Goal: Task Accomplishment & Management: Use online tool/utility

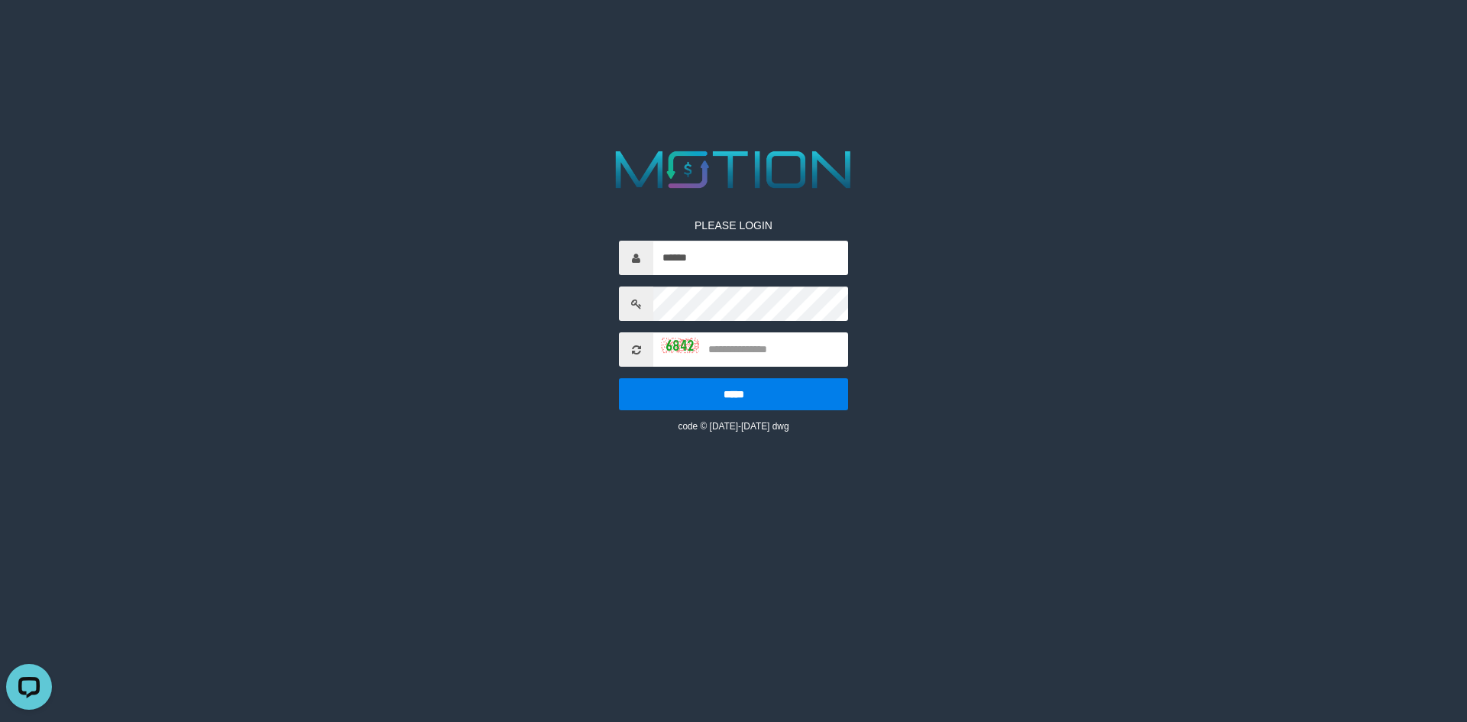
drag, startPoint x: 501, startPoint y: 271, endPoint x: 627, endPoint y: 306, distance: 130.2
click at [503, 270] on div "PLEASE LOGIN ****** ***** code © [DATE]-[DATE] dwg" at bounding box center [733, 288] width 757 height 289
click at [807, 348] on input "text" at bounding box center [750, 349] width 195 height 34
type input "****"
click at [799, 388] on input "*****" at bounding box center [733, 394] width 229 height 32
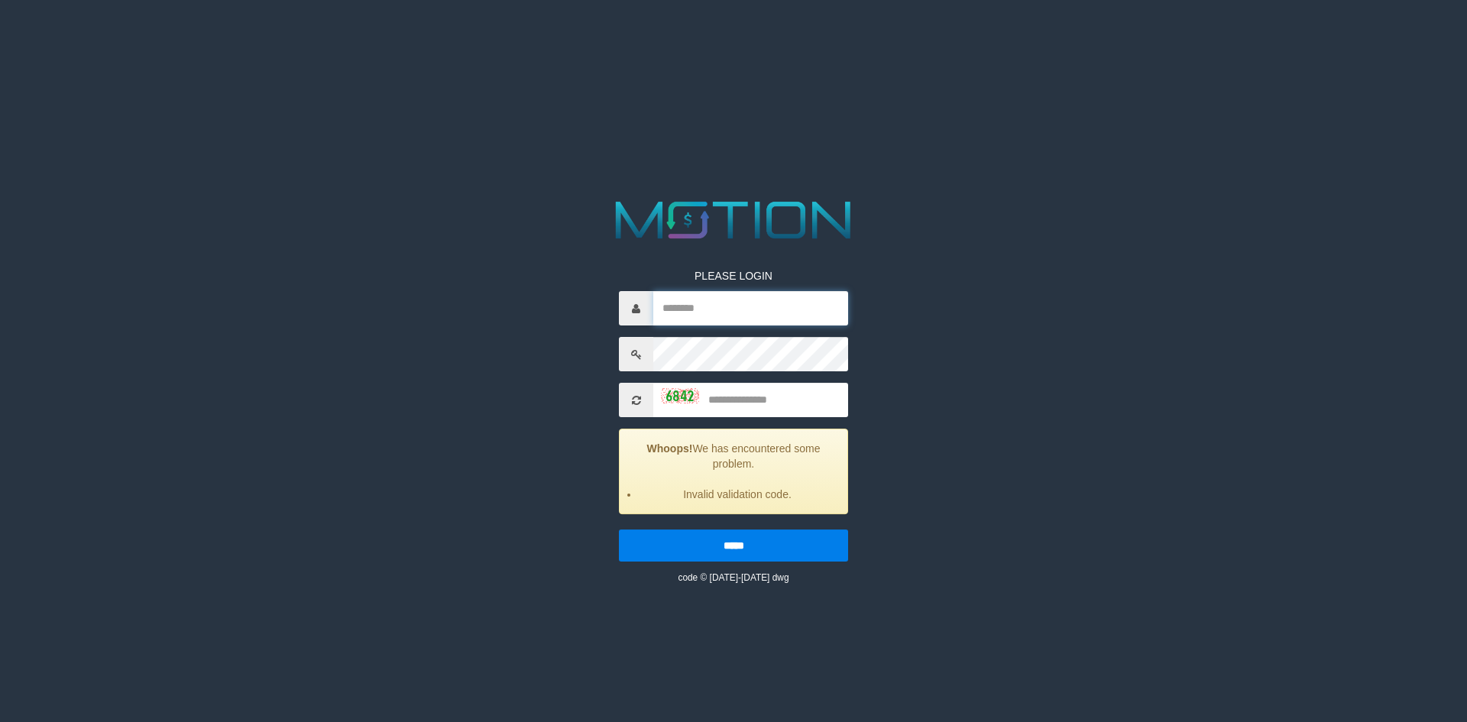
click at [734, 307] on input "text" at bounding box center [750, 308] width 195 height 34
type input "******"
type input "****"
click at [747, 543] on input "*****" at bounding box center [733, 546] width 229 height 32
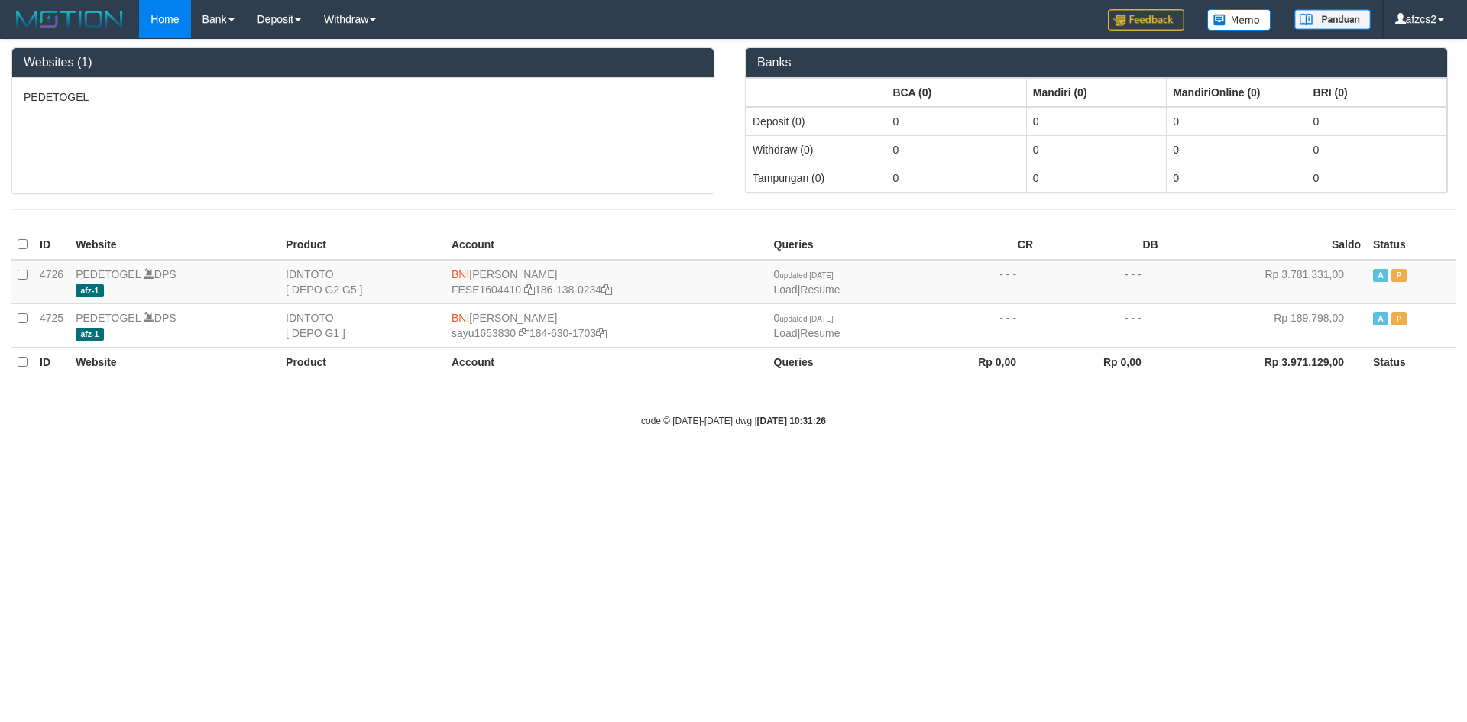
click at [640, 466] on html "Toggle navigation Home Bank Account List Load By Website Group [ITOTO] PEDETOGE…" at bounding box center [733, 233] width 1467 height 466
click at [34, 704] on button "Open LiveChat chat widget" at bounding box center [29, 687] width 46 height 46
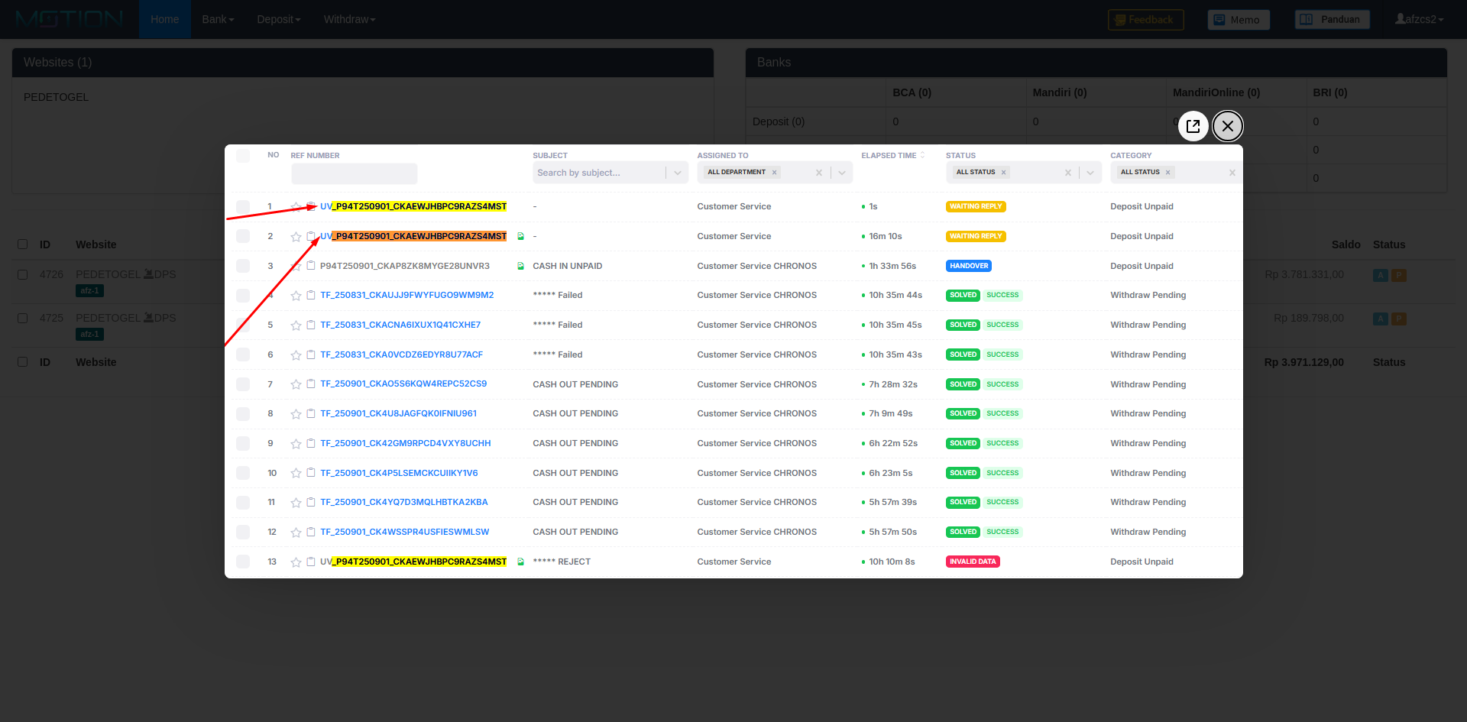
click at [1225, 119] on icon "Close the window" at bounding box center [1228, 126] width 24 height 24
click at [1232, 127] on icon "Close the window" at bounding box center [1228, 126] width 24 height 24
click at [647, 613] on div at bounding box center [733, 361] width 1467 height 722
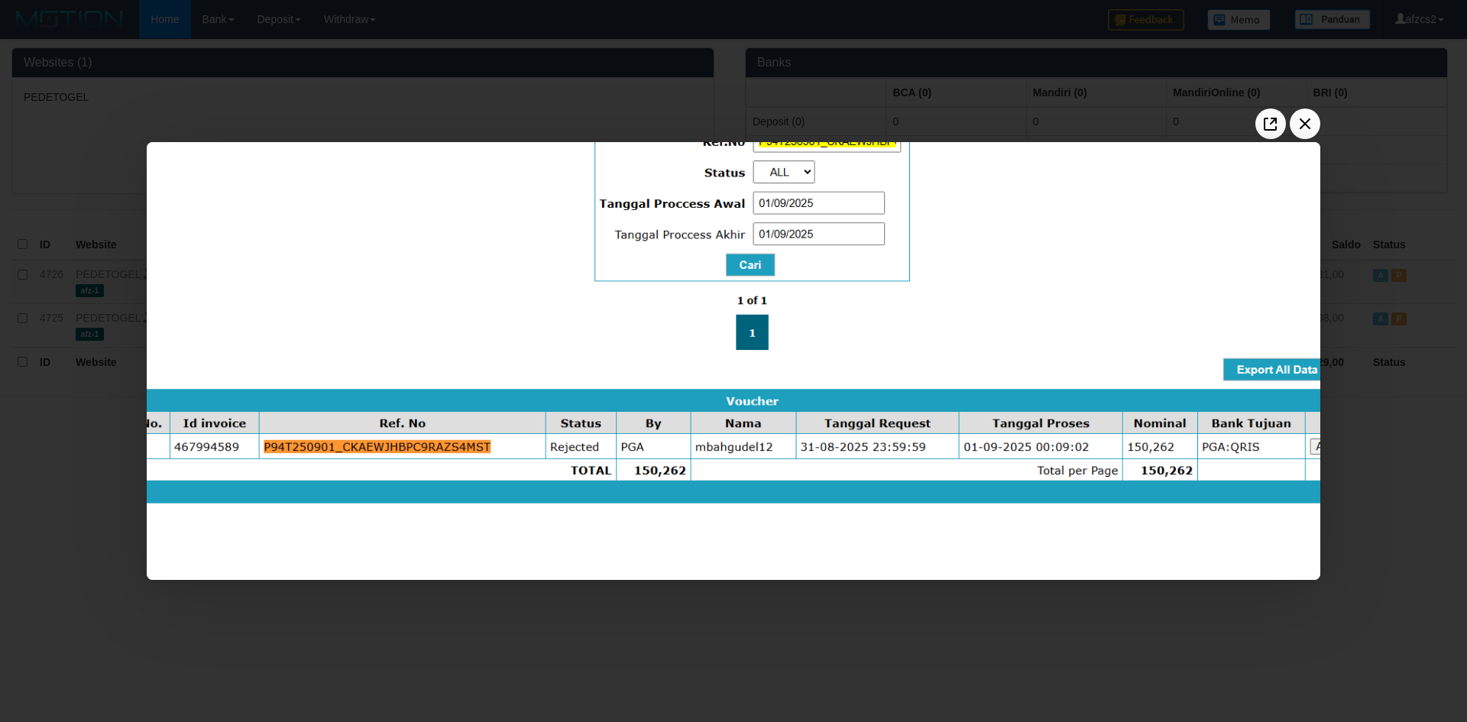
drag, startPoint x: 721, startPoint y: 631, endPoint x: 713, endPoint y: 629, distance: 7.8
click at [718, 631] on div at bounding box center [733, 361] width 1467 height 722
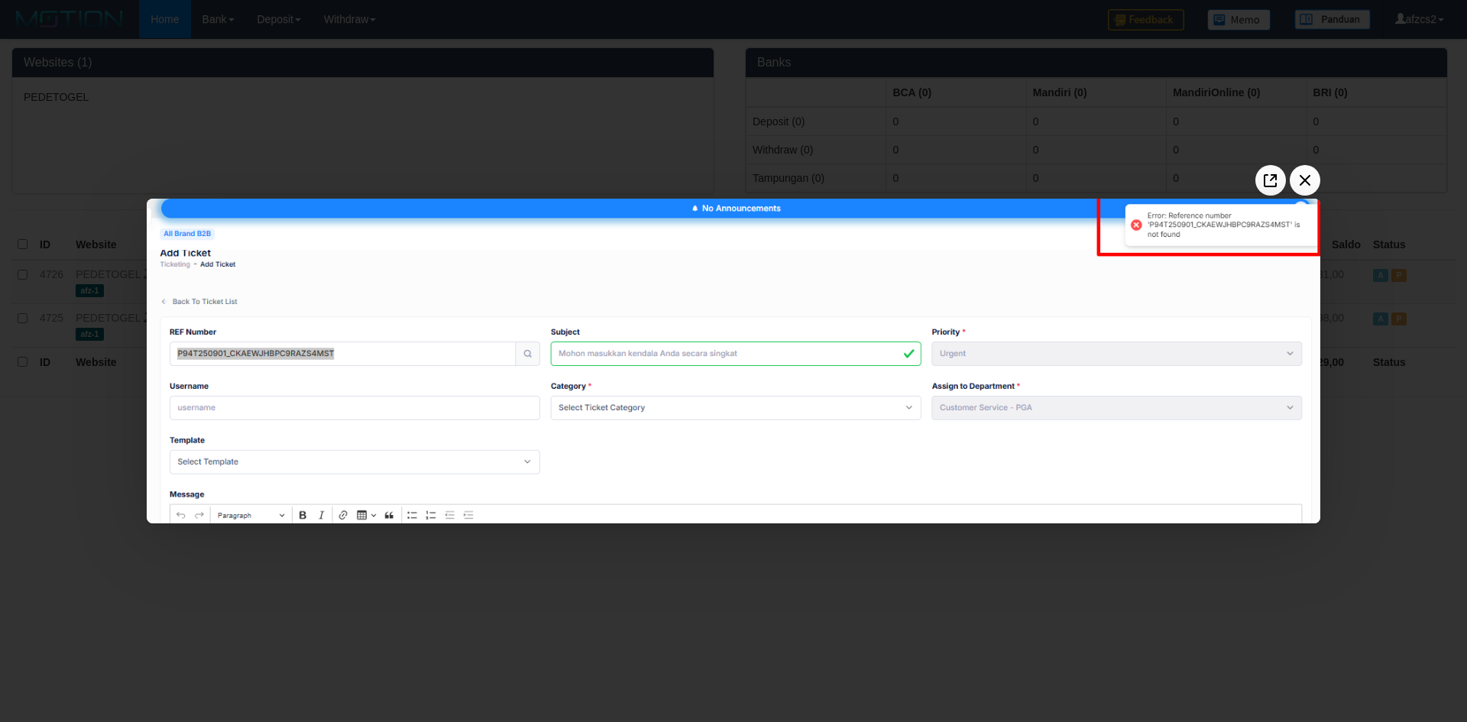
click at [1132, 562] on div at bounding box center [733, 361] width 1467 height 722
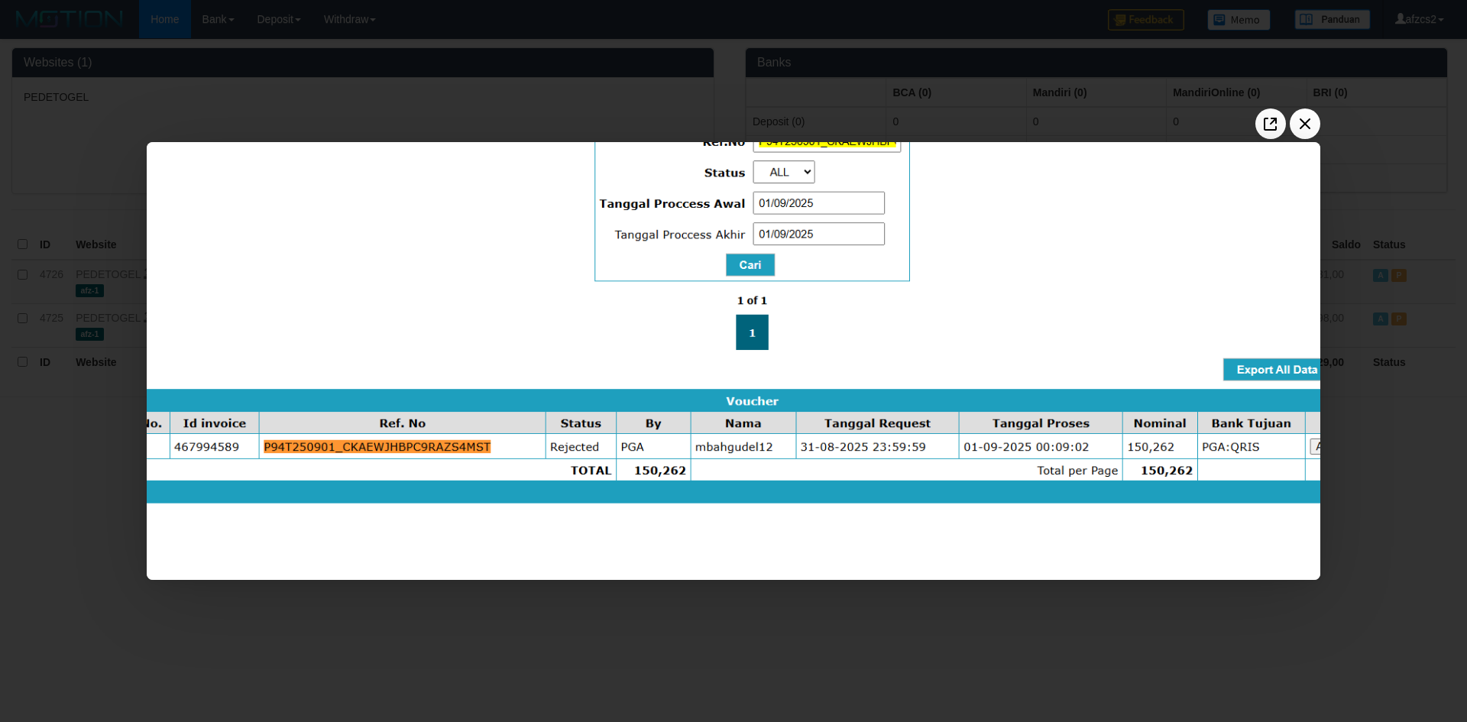
click at [660, 609] on div at bounding box center [733, 361] width 1467 height 722
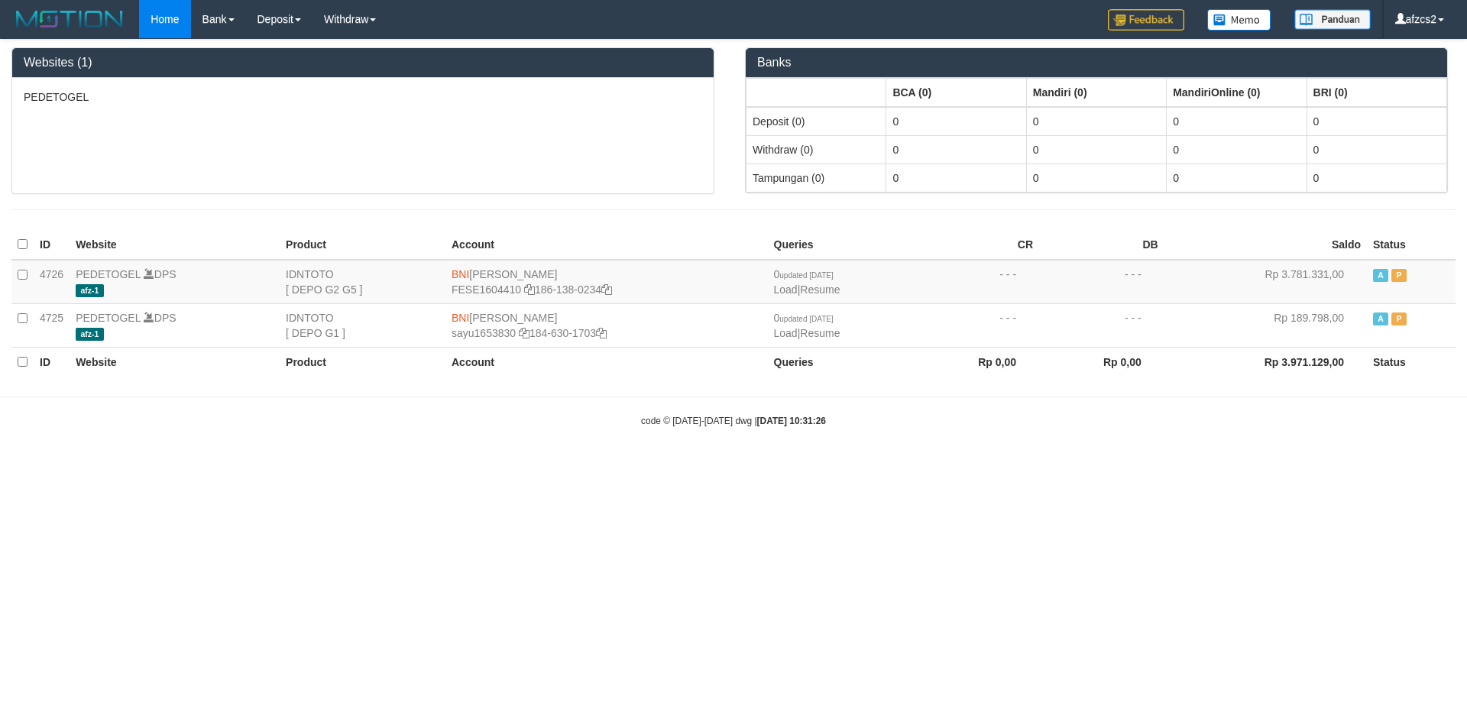
click at [566, 466] on html "Toggle navigation Home Bank Account List Load By Website Group [ITOTO] PEDETOGE…" at bounding box center [733, 233] width 1467 height 466
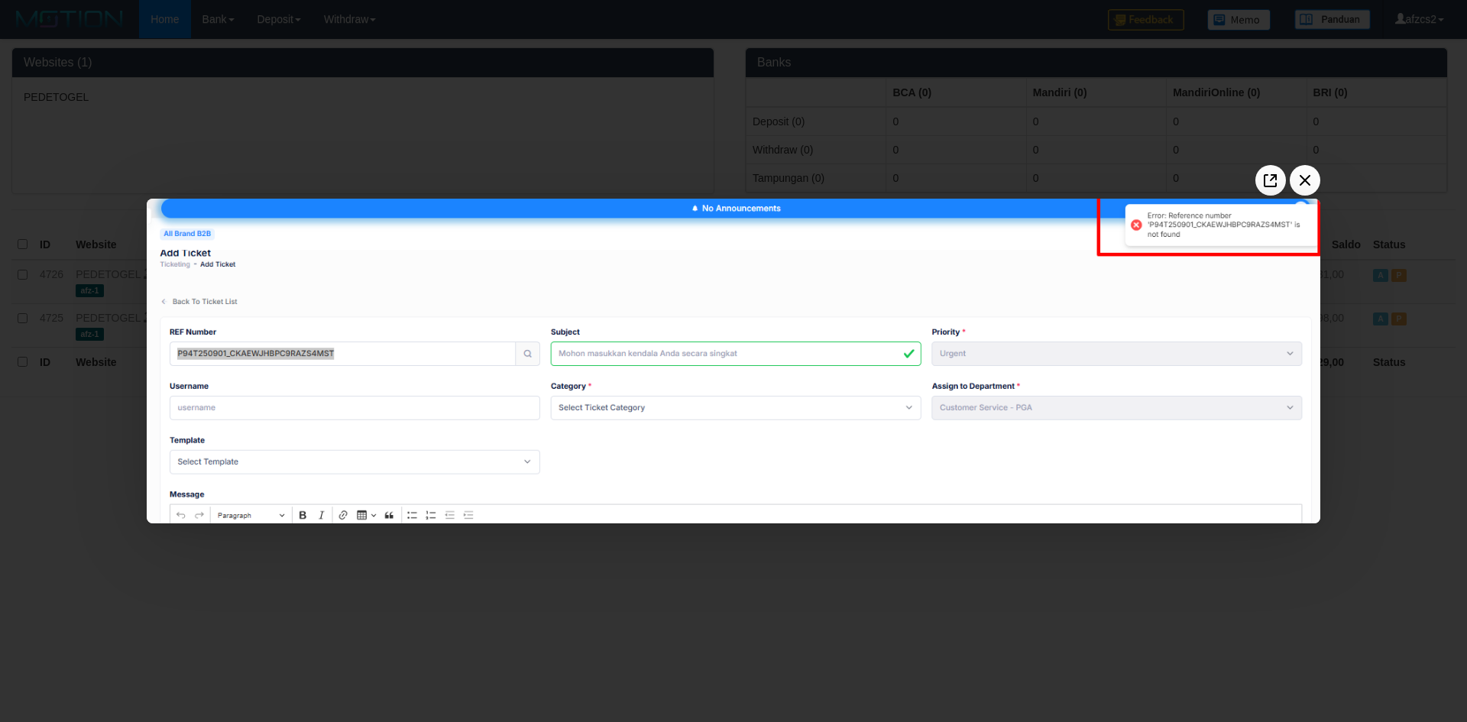
click at [689, 597] on div at bounding box center [733, 361] width 1467 height 722
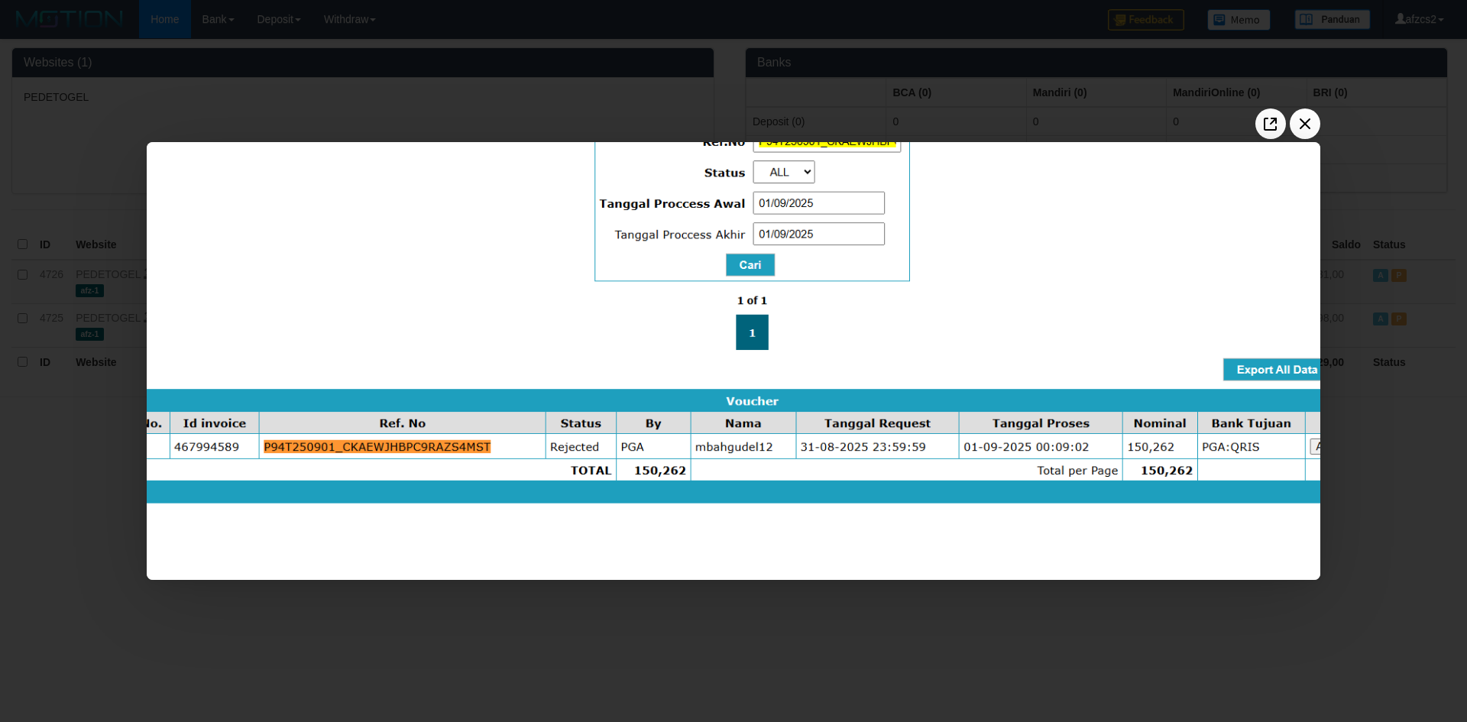
click at [555, 608] on div at bounding box center [733, 361] width 1467 height 722
drag, startPoint x: 730, startPoint y: 595, endPoint x: 702, endPoint y: 595, distance: 28.3
click at [710, 595] on div at bounding box center [733, 361] width 1467 height 722
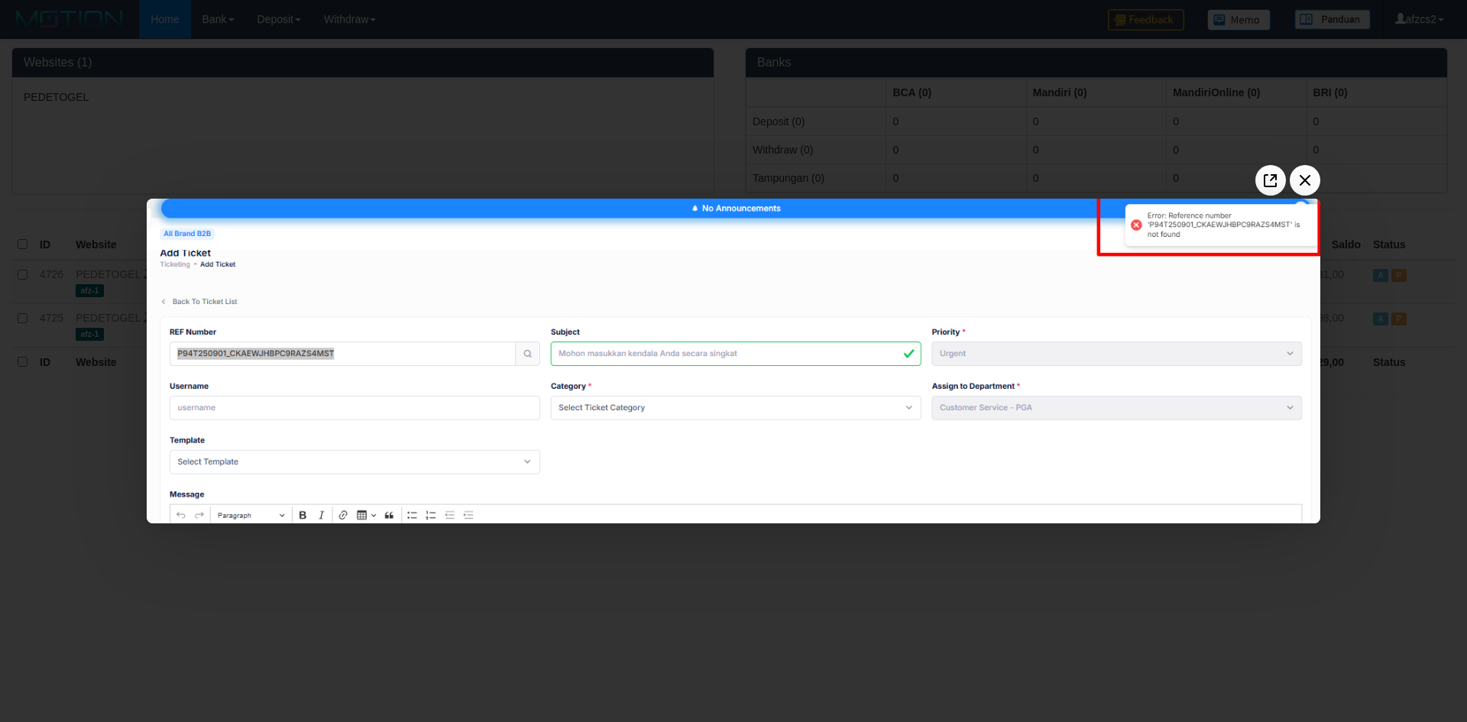
click at [774, 521] on img at bounding box center [734, 361] width 1174 height 325
click at [712, 535] on div at bounding box center [733, 361] width 1467 height 722
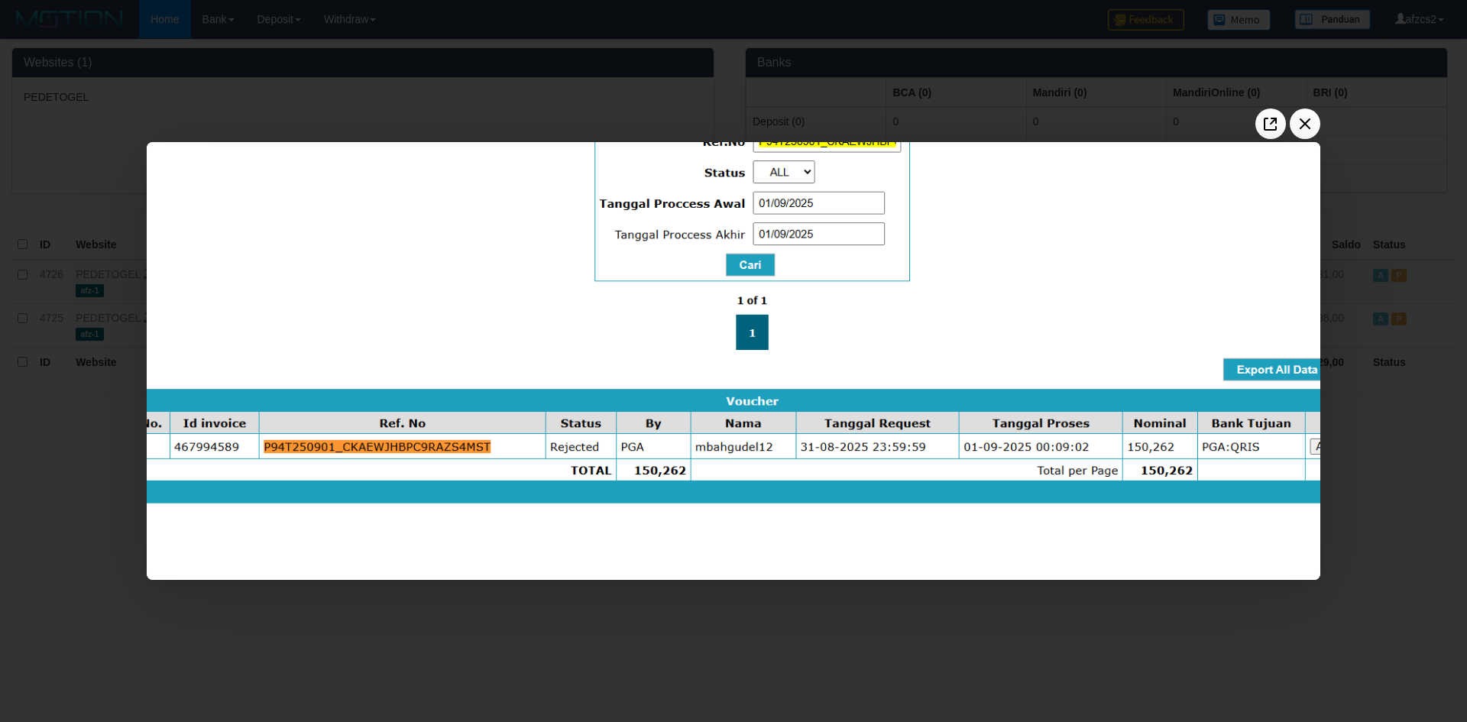
click at [681, 607] on div at bounding box center [733, 361] width 1467 height 722
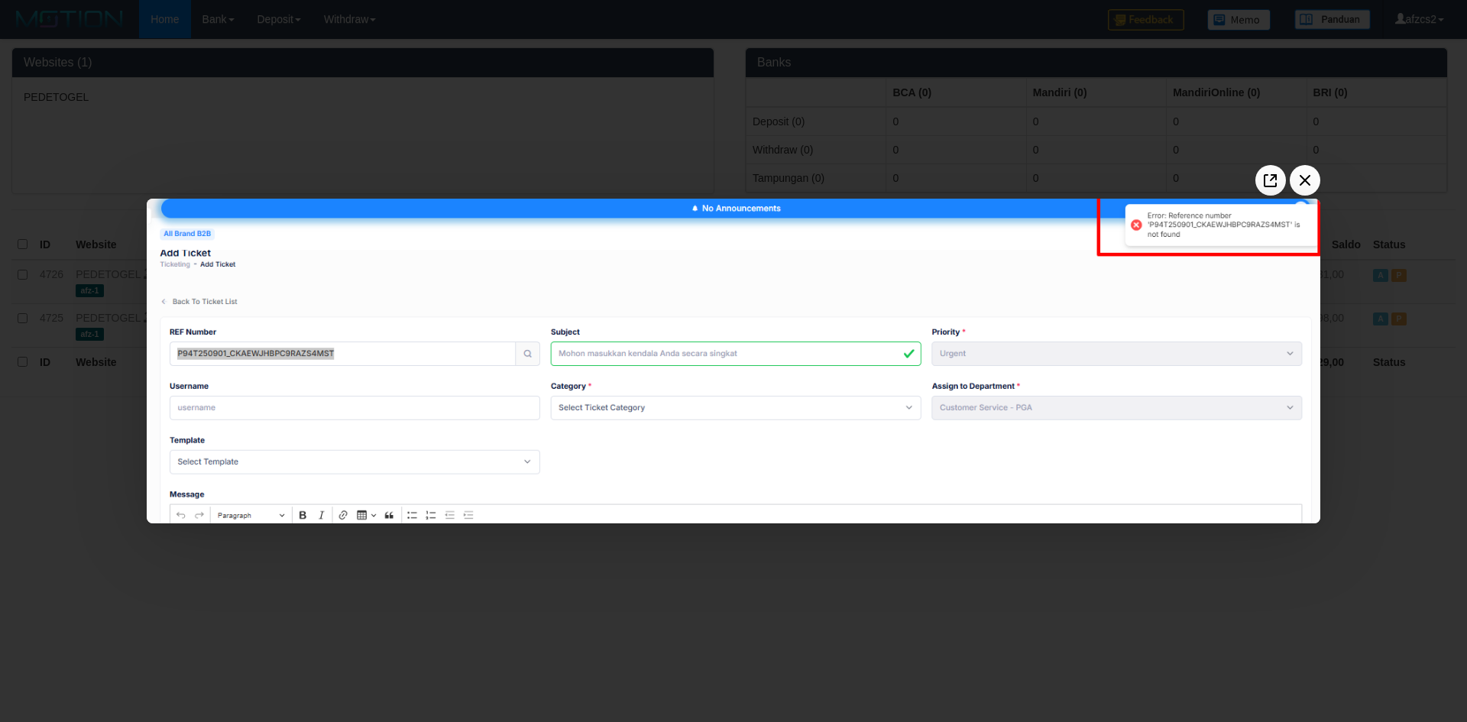
click at [924, 553] on div at bounding box center [733, 361] width 1467 height 722
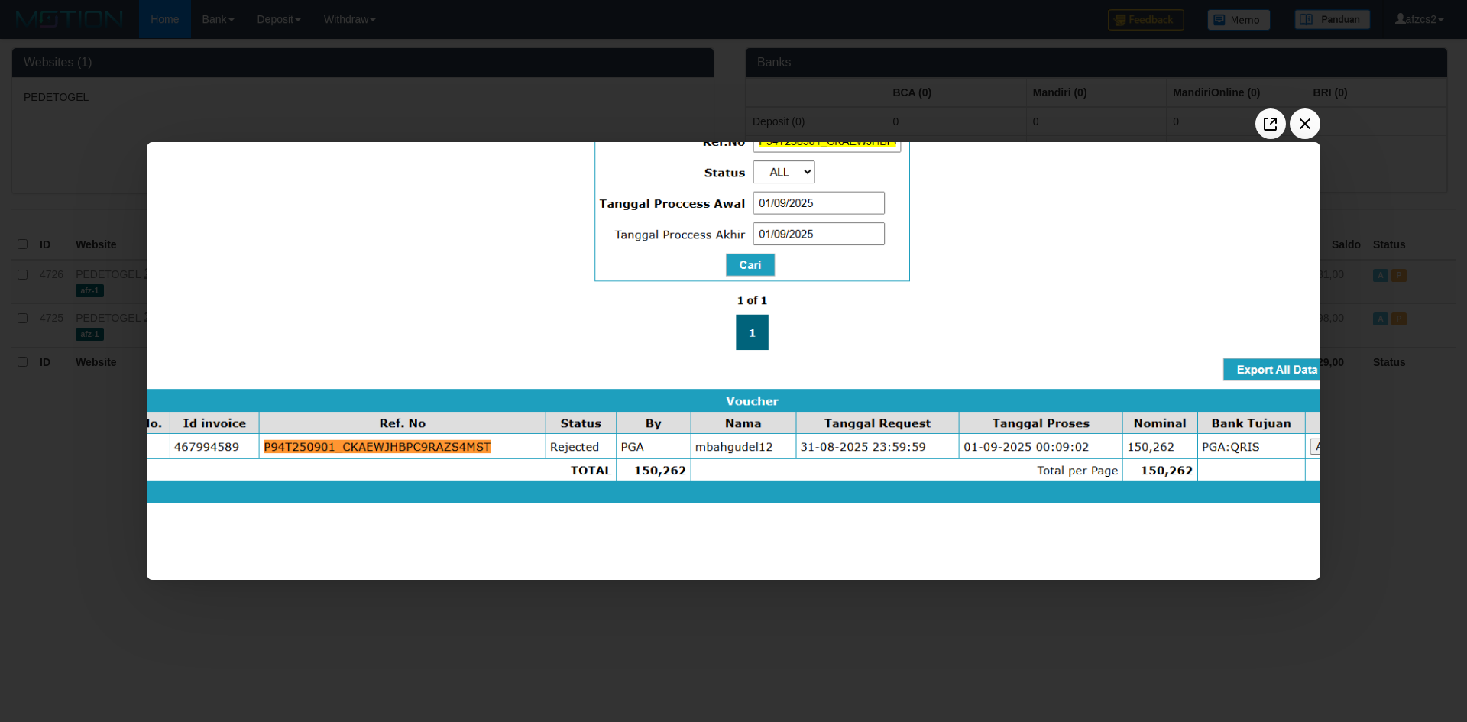
click at [909, 602] on div at bounding box center [733, 361] width 1467 height 722
click at [801, 614] on div at bounding box center [733, 361] width 1467 height 722
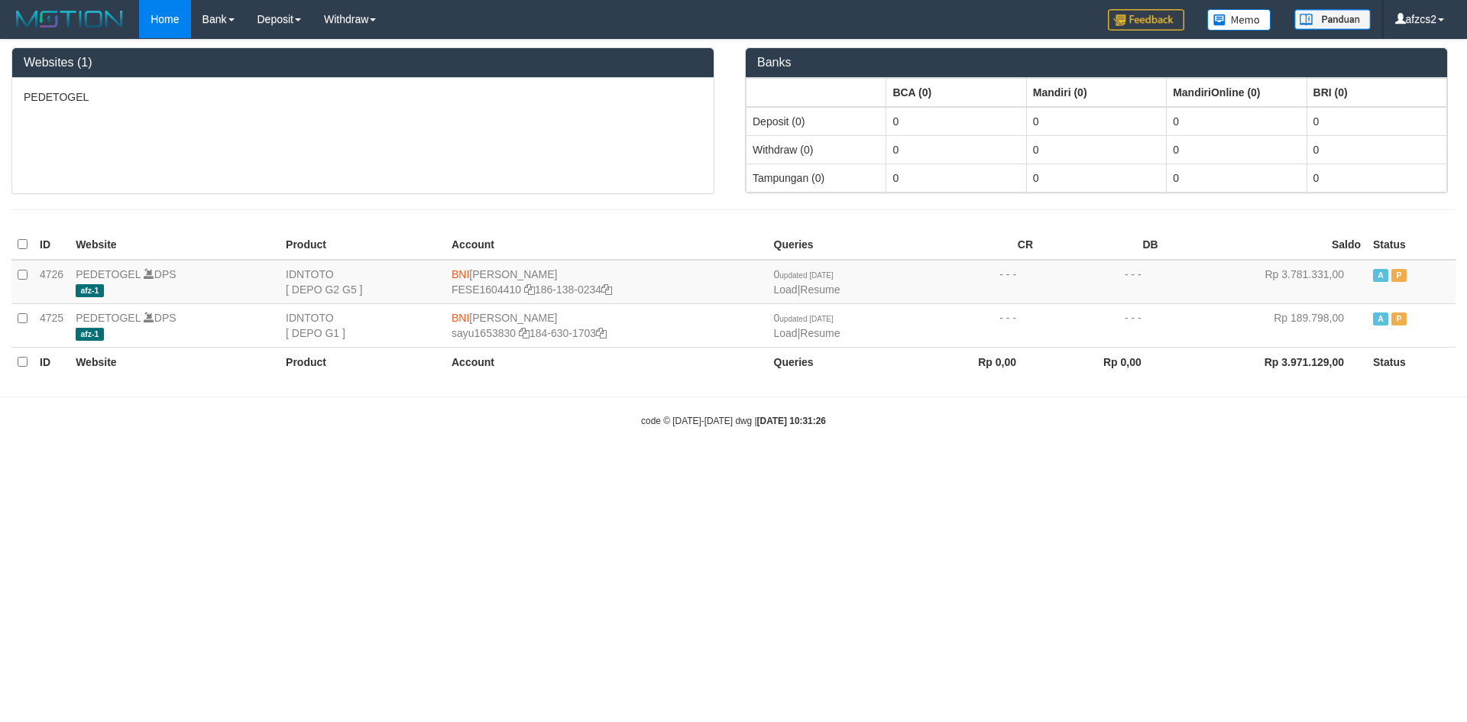
click at [523, 466] on html "Toggle navigation Home Bank Account List Load By Website Group [ITOTO] PEDETOGE…" at bounding box center [733, 233] width 1467 height 466
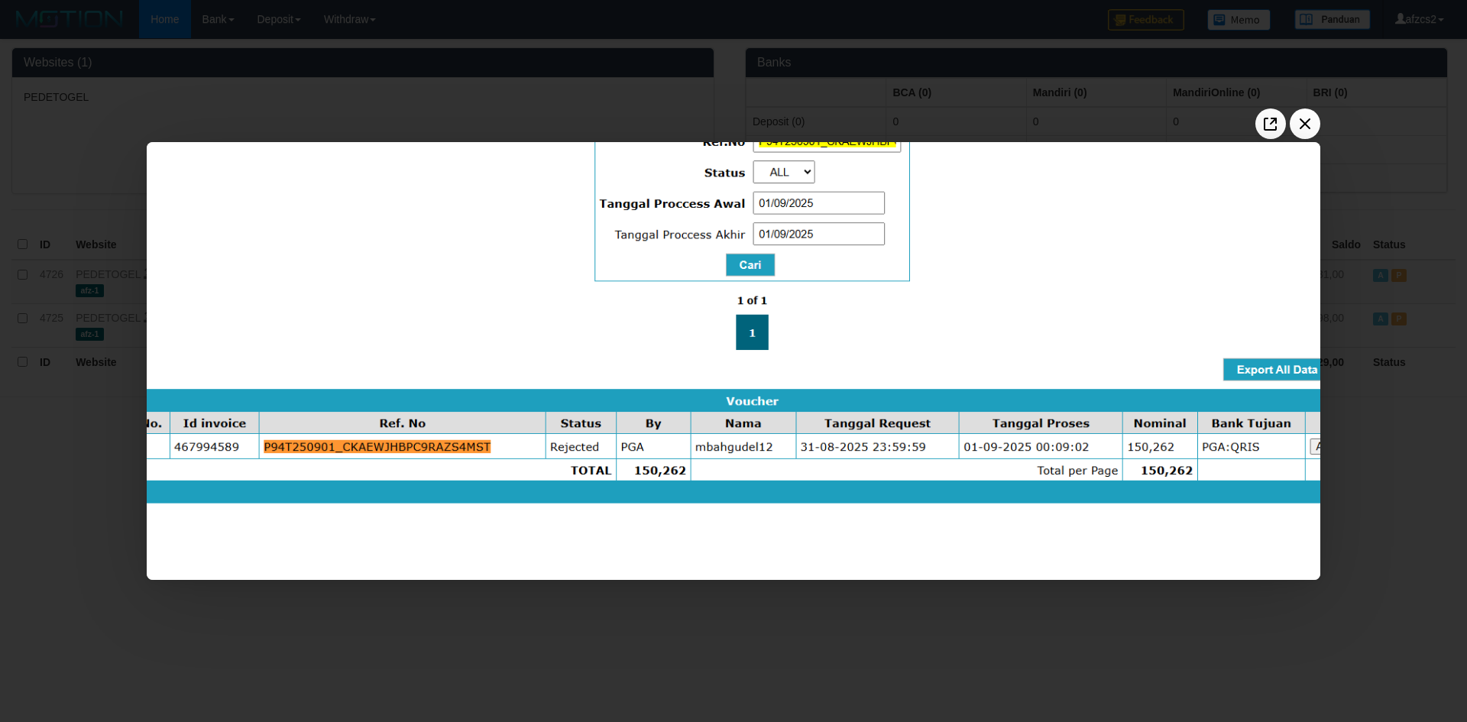
click at [588, 611] on div at bounding box center [733, 361] width 1467 height 722
click at [527, 633] on div at bounding box center [733, 361] width 1467 height 722
click at [1302, 132] on icon "Close the window" at bounding box center [1305, 124] width 24 height 24
drag, startPoint x: 1320, startPoint y: 103, endPoint x: 1316, endPoint y: 110, distance: 7.9
click at [1318, 105] on div at bounding box center [733, 361] width 1467 height 722
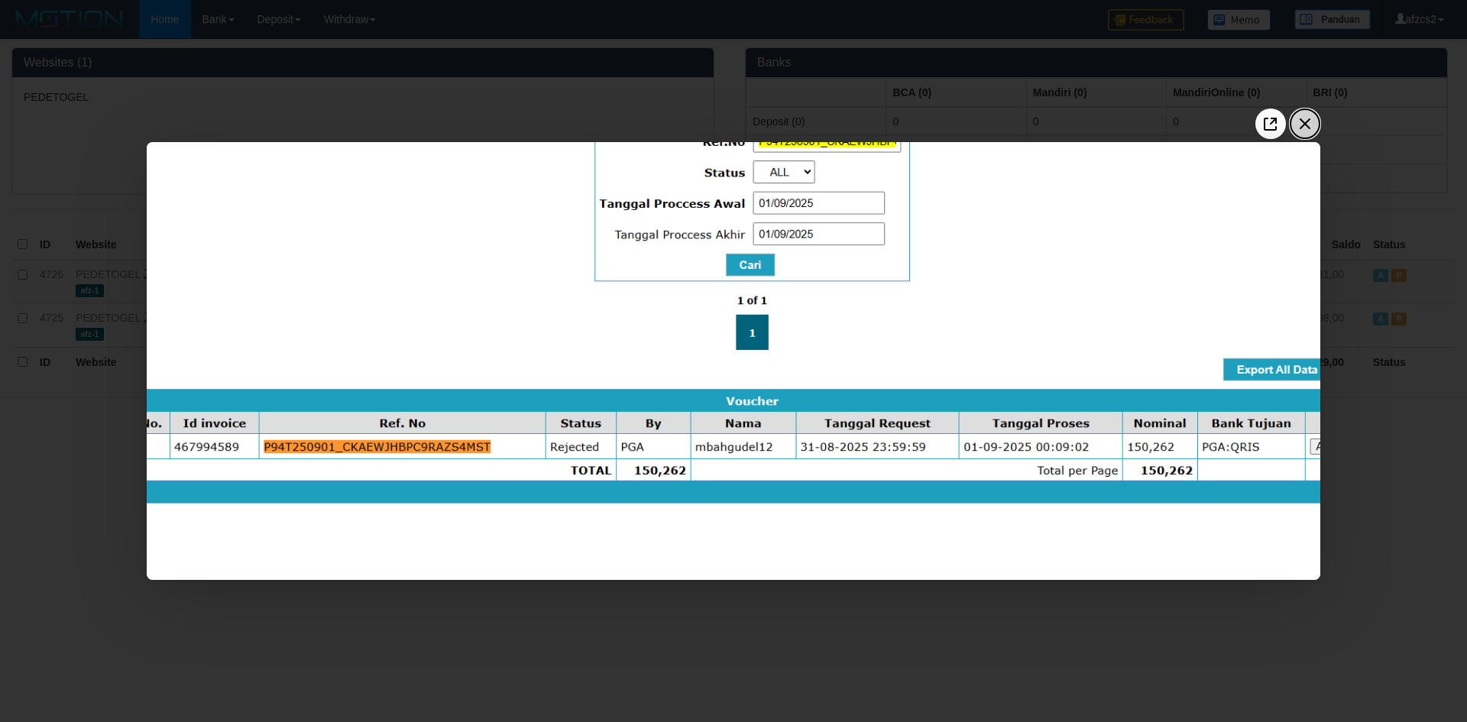
click at [1314, 114] on icon "Close the window" at bounding box center [1305, 124] width 24 height 24
click at [1306, 128] on icon "Close the window" at bounding box center [1305, 124] width 24 height 24
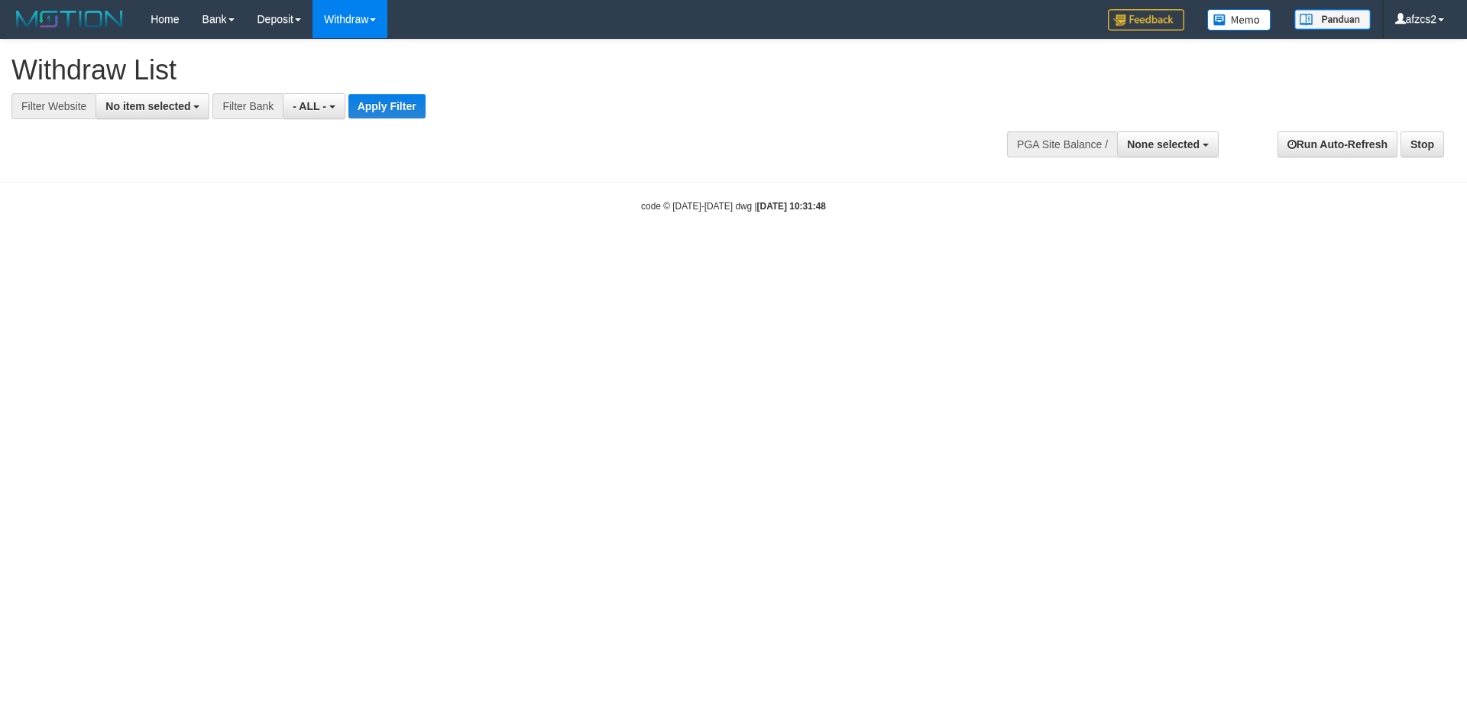
select select
click at [180, 109] on span "No item selected" at bounding box center [147, 106] width 85 height 12
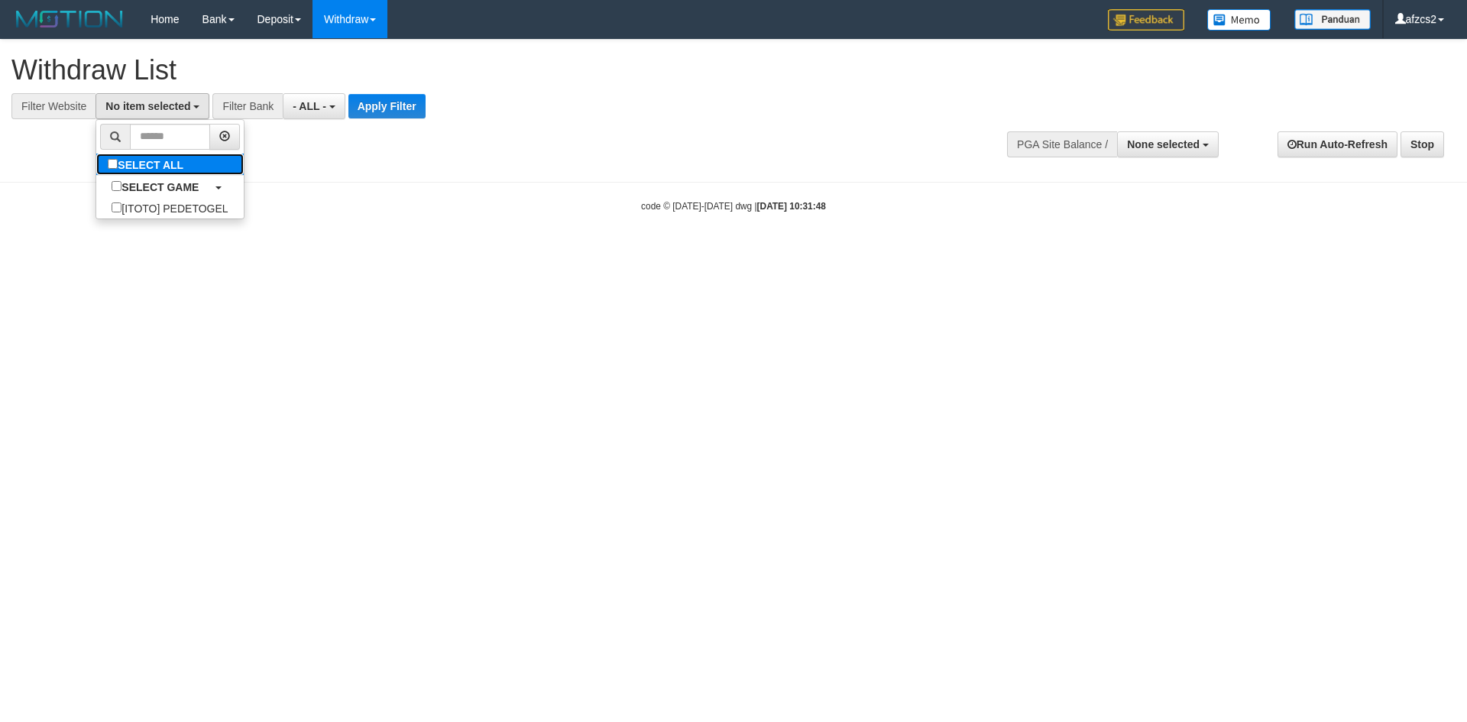
click at [169, 161] on label "SELECT ALL" at bounding box center [147, 164] width 102 height 21
select select "***"
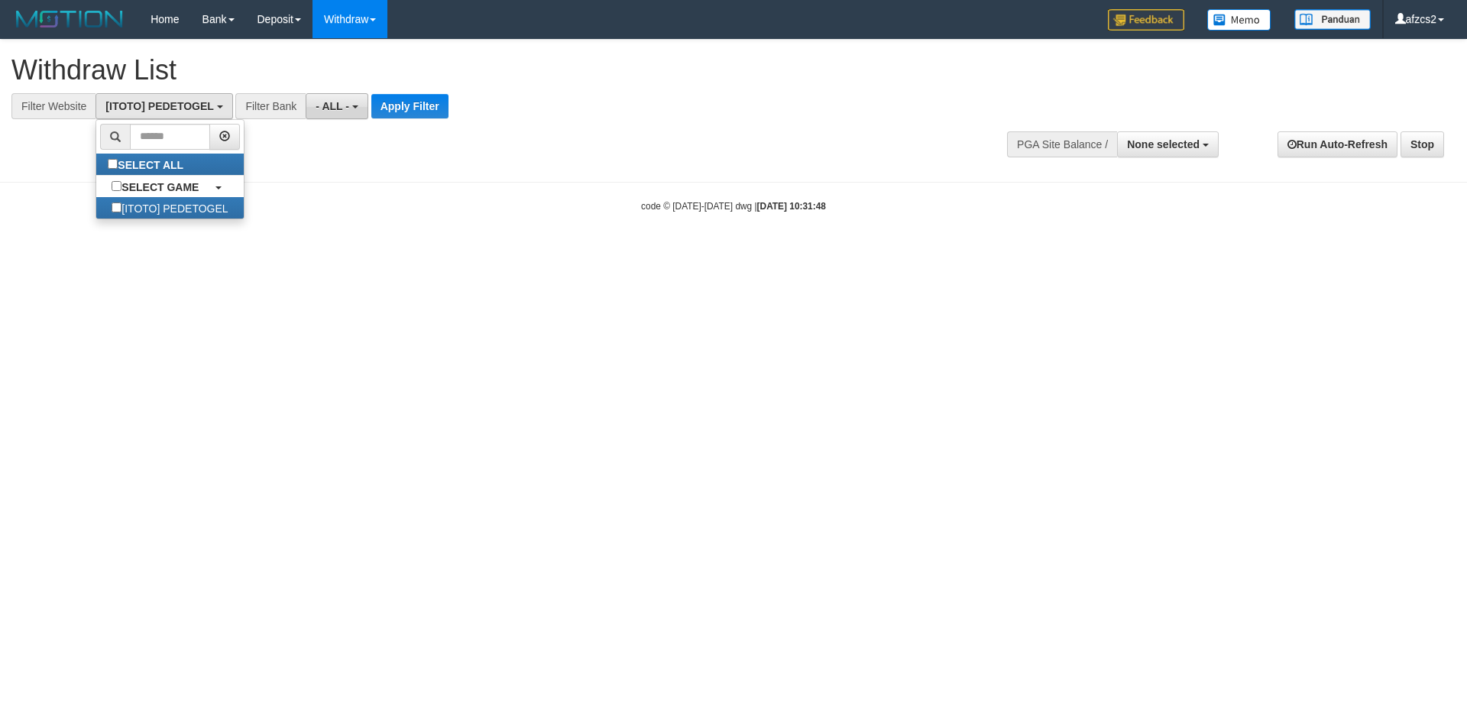
click at [345, 106] on span "- ALL -" at bounding box center [333, 106] width 34 height 12
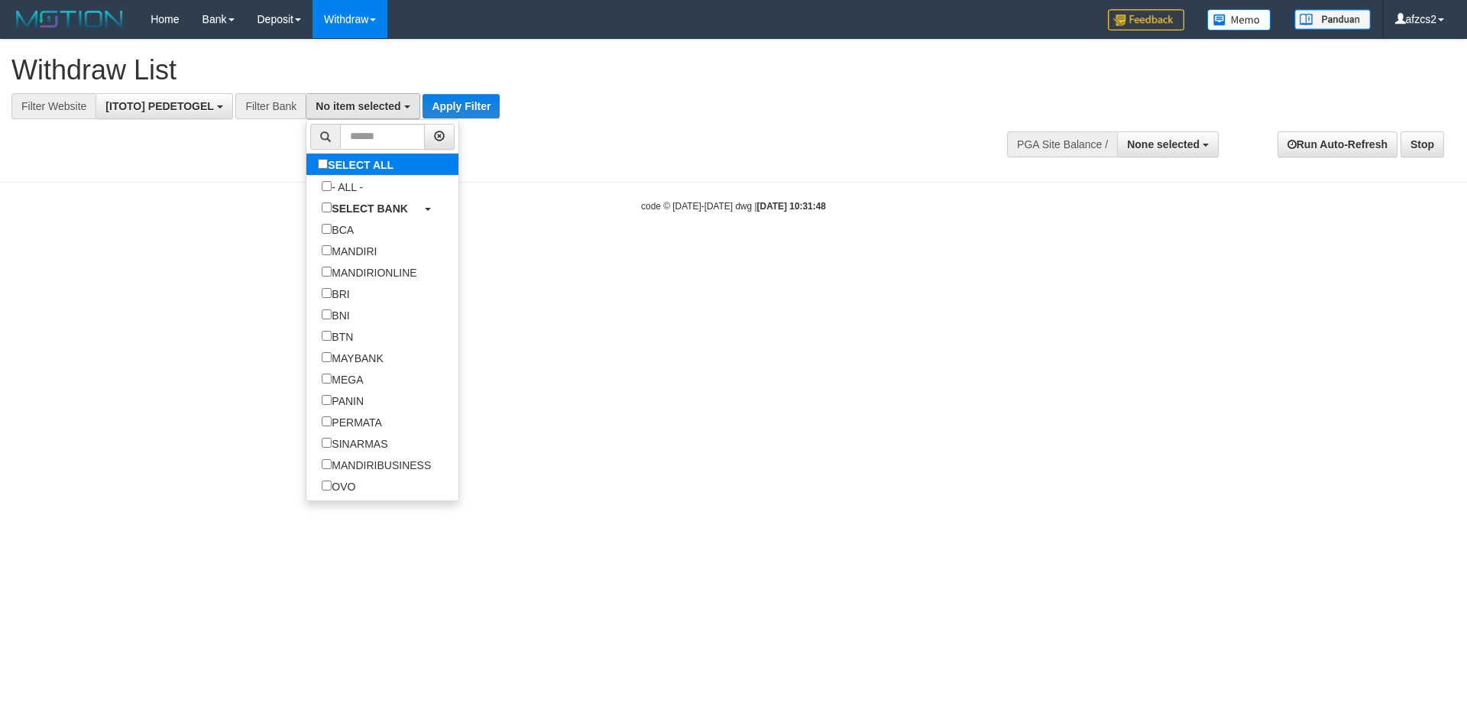
select select "***"
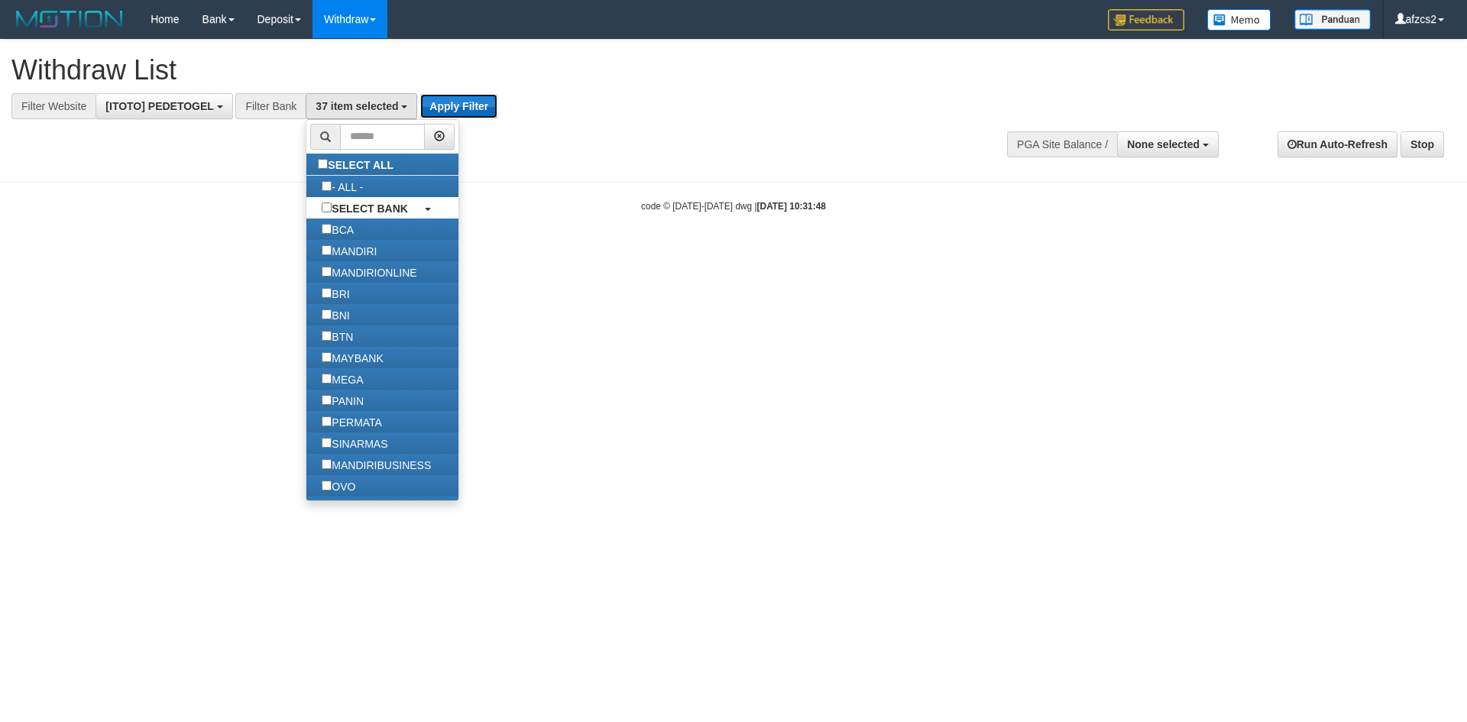
click at [449, 105] on button "Apply Filter" at bounding box center [458, 106] width 77 height 24
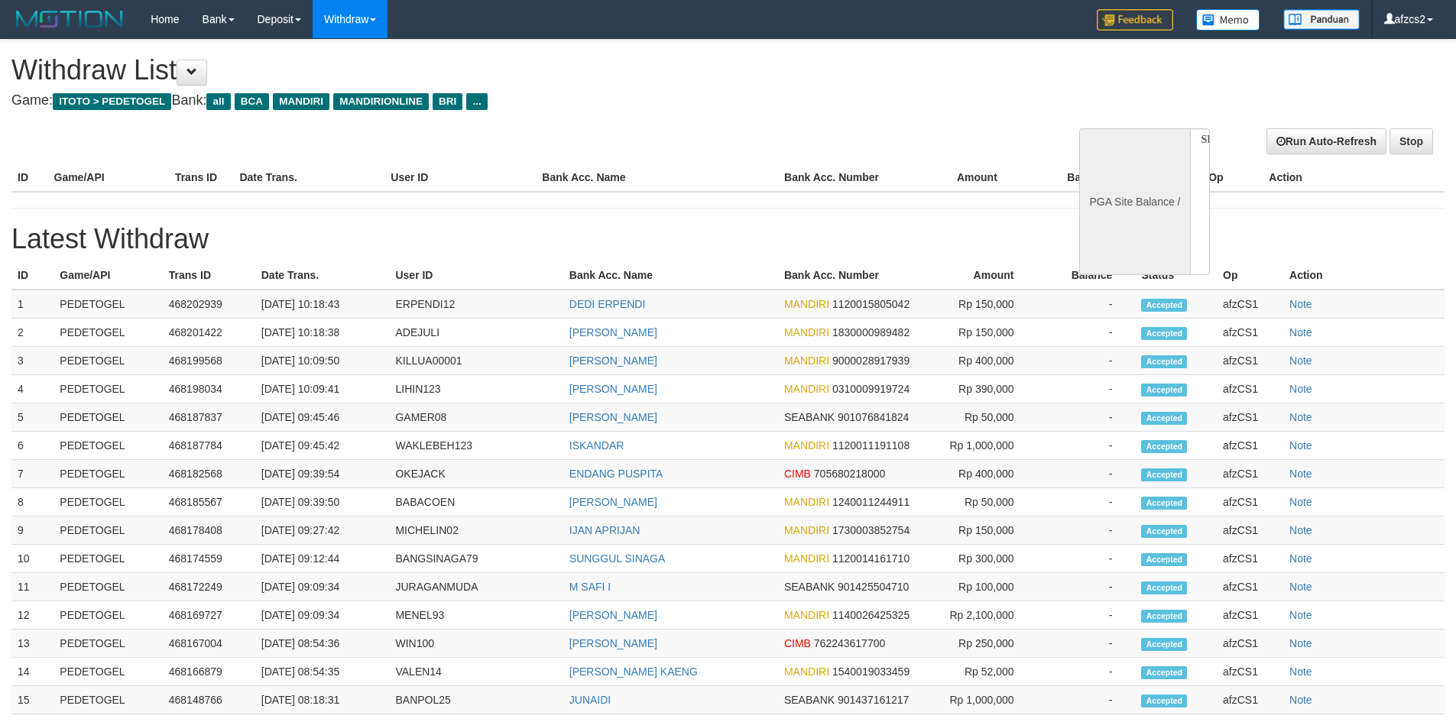
select select
select select "**"
select select
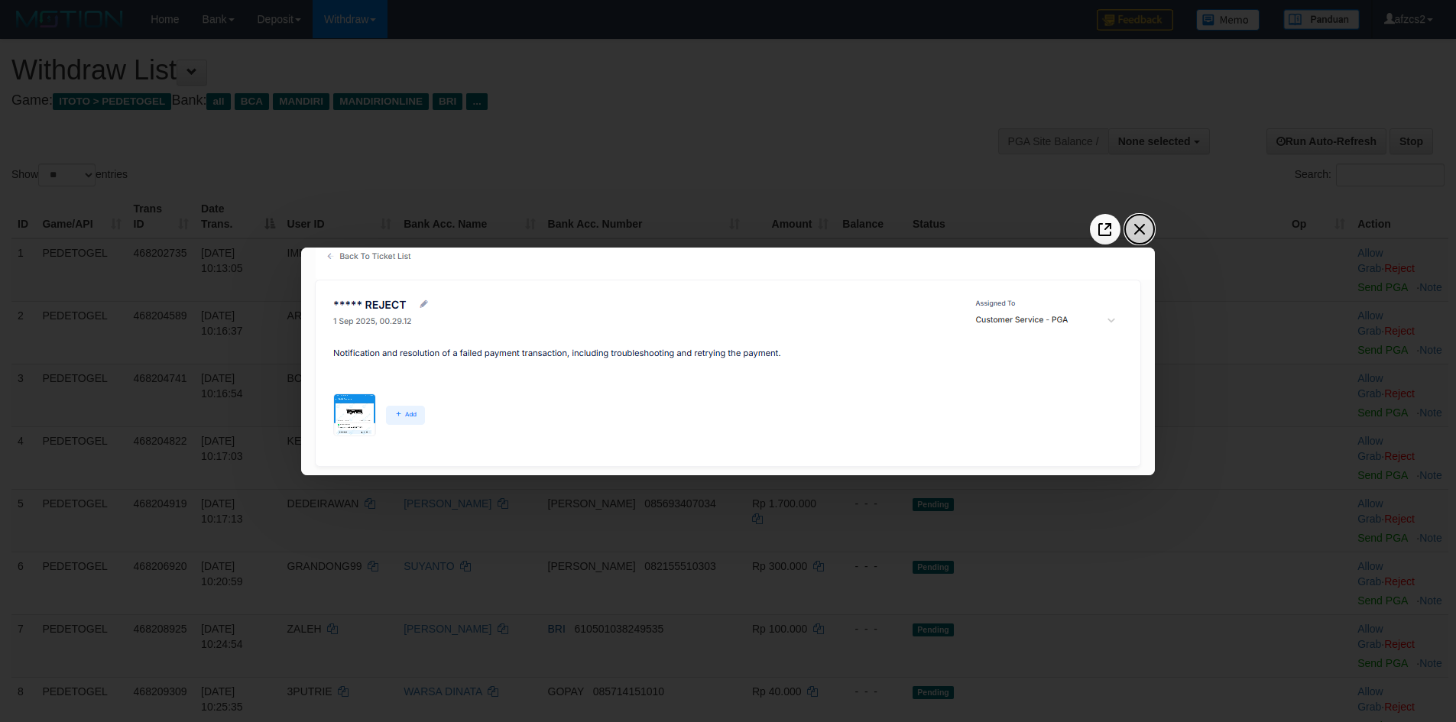
click at [1134, 222] on icon "Close the window" at bounding box center [1139, 229] width 24 height 24
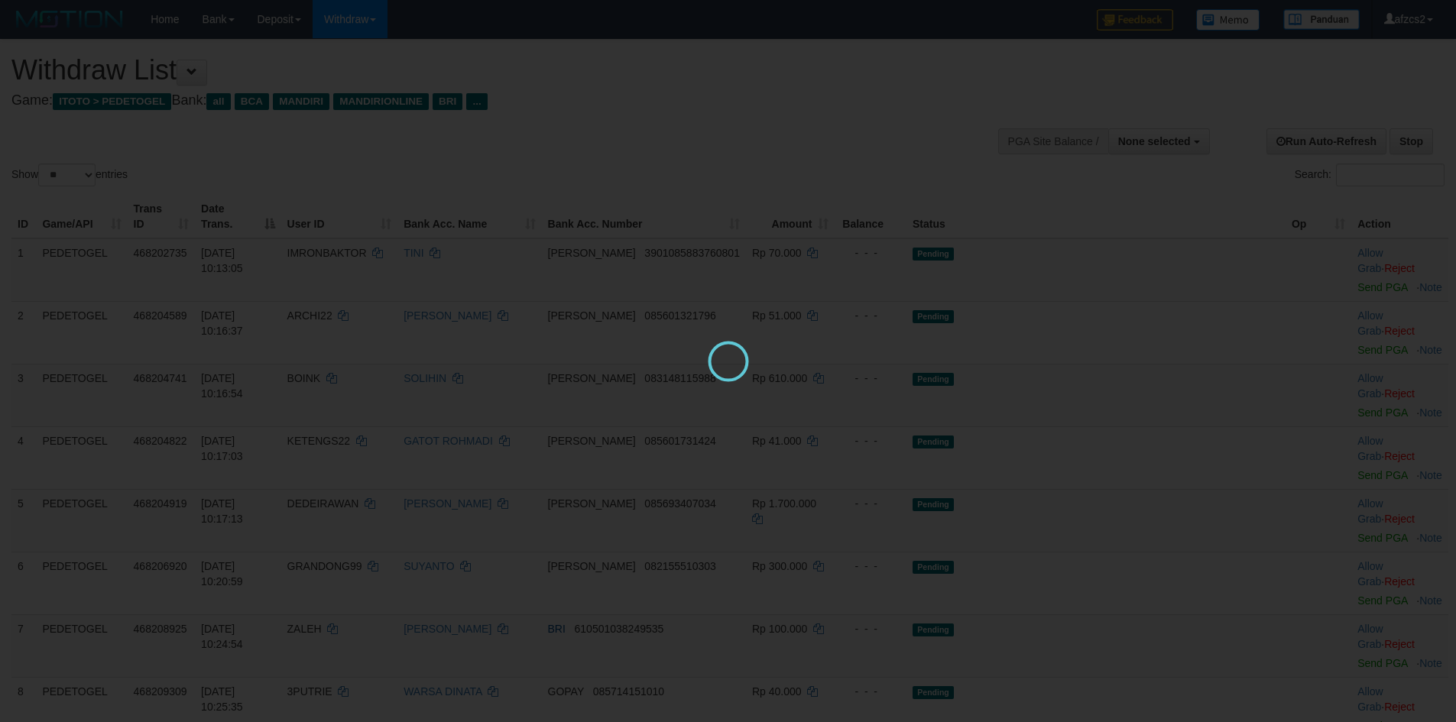
click at [841, 336] on div "Please wait" at bounding box center [728, 361] width 1456 height 722
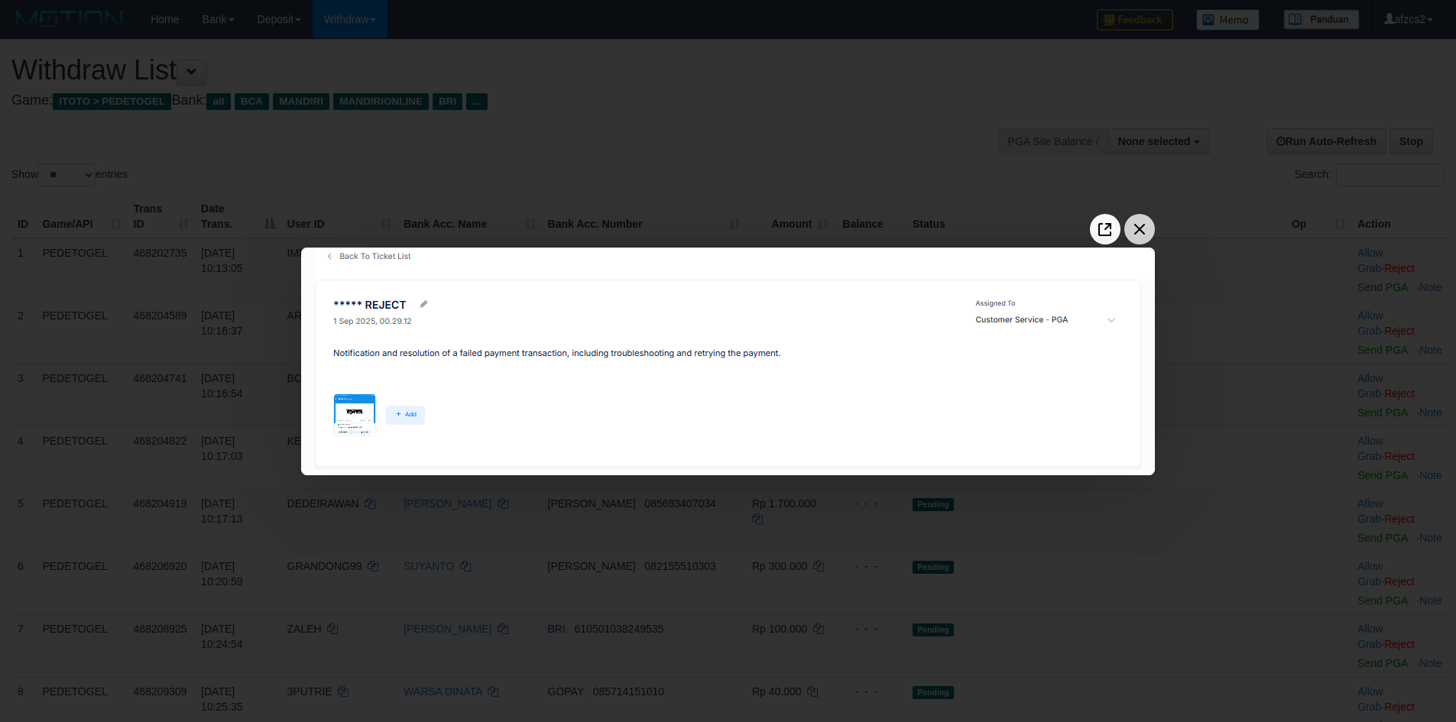
click at [1136, 228] on icon "Close the window" at bounding box center [1139, 229] width 24 height 24
click at [1136, 233] on icon "Close the window" at bounding box center [1139, 229] width 11 height 11
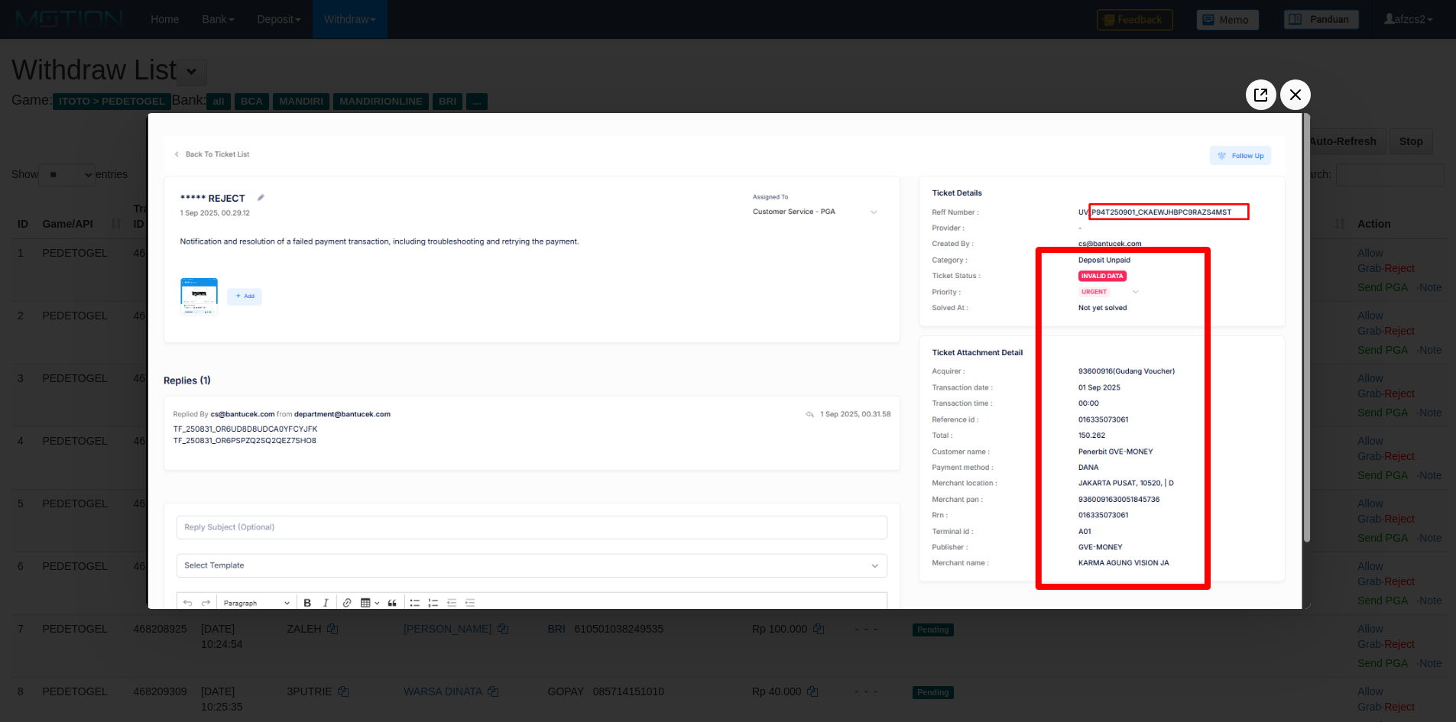
click at [1068, 666] on div at bounding box center [728, 361] width 1456 height 722
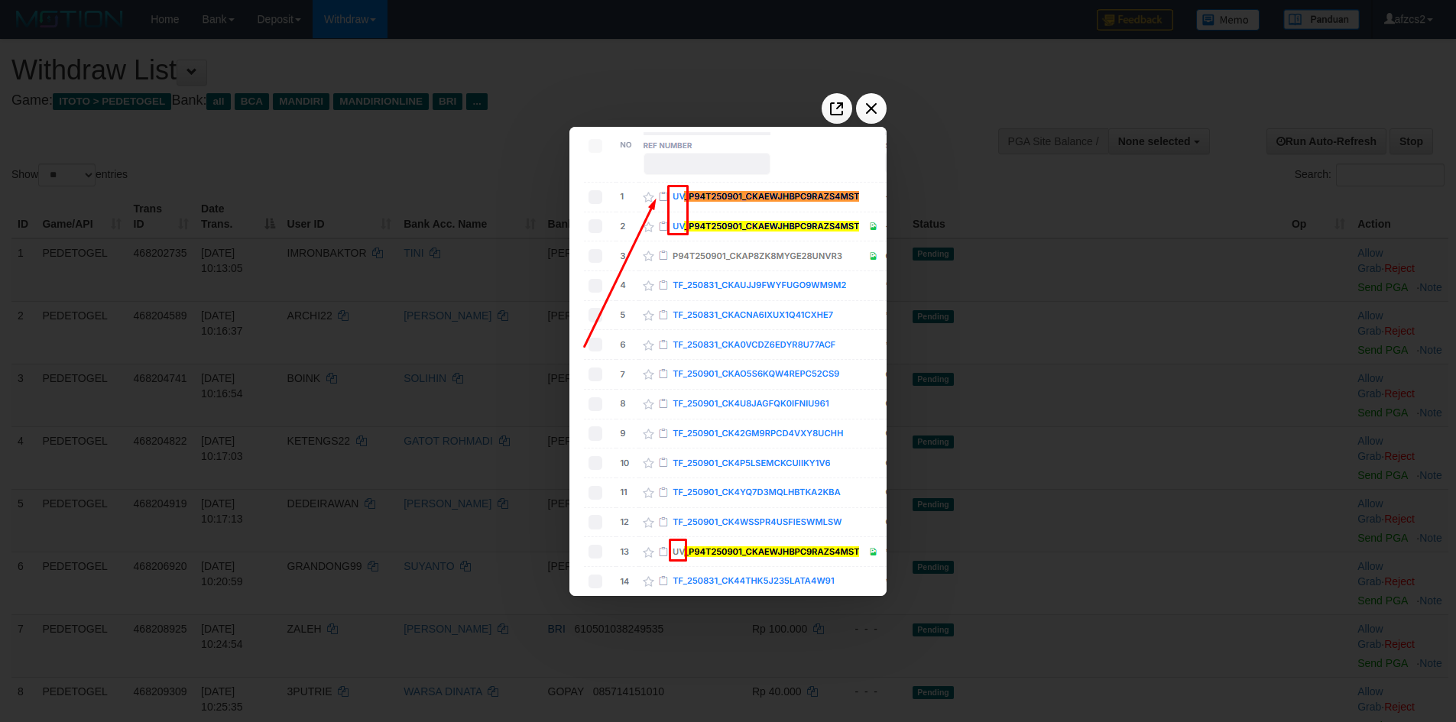
click at [911, 384] on div at bounding box center [728, 361] width 1456 height 722
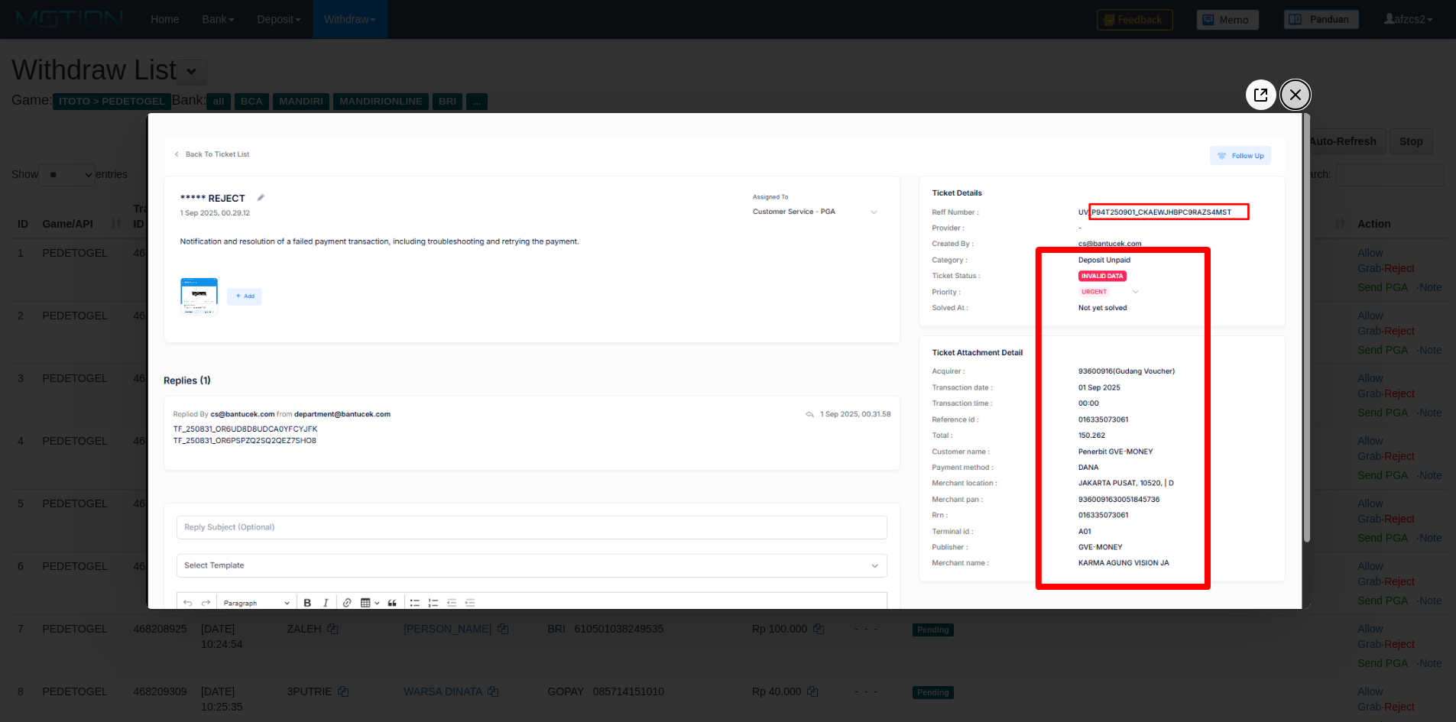
click at [1289, 96] on icon "Close the window" at bounding box center [1295, 95] width 24 height 24
